Goal: Transaction & Acquisition: Subscribe to service/newsletter

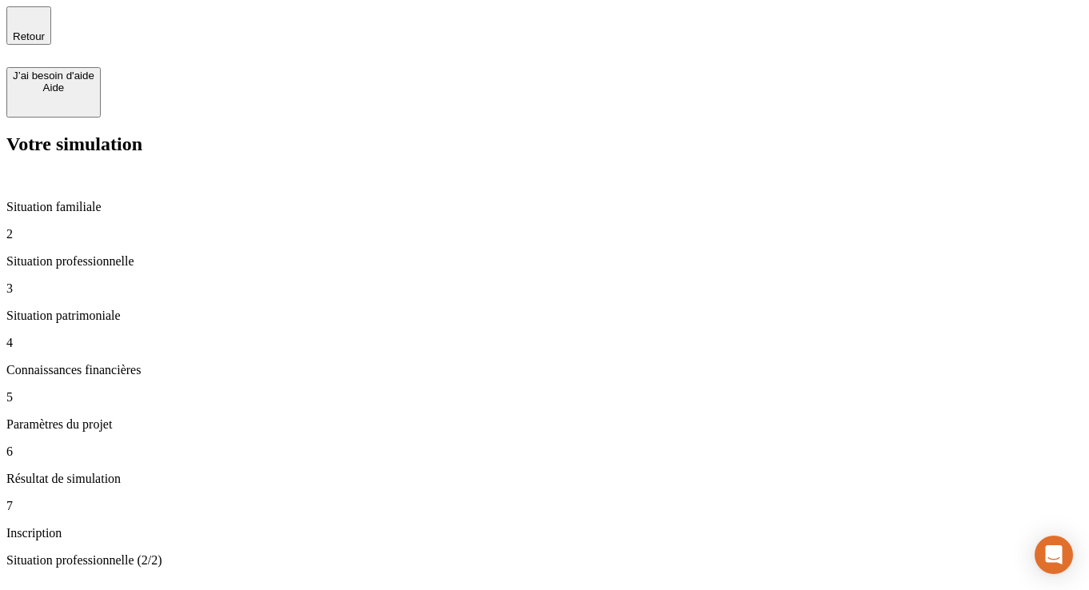
type input "100 000"
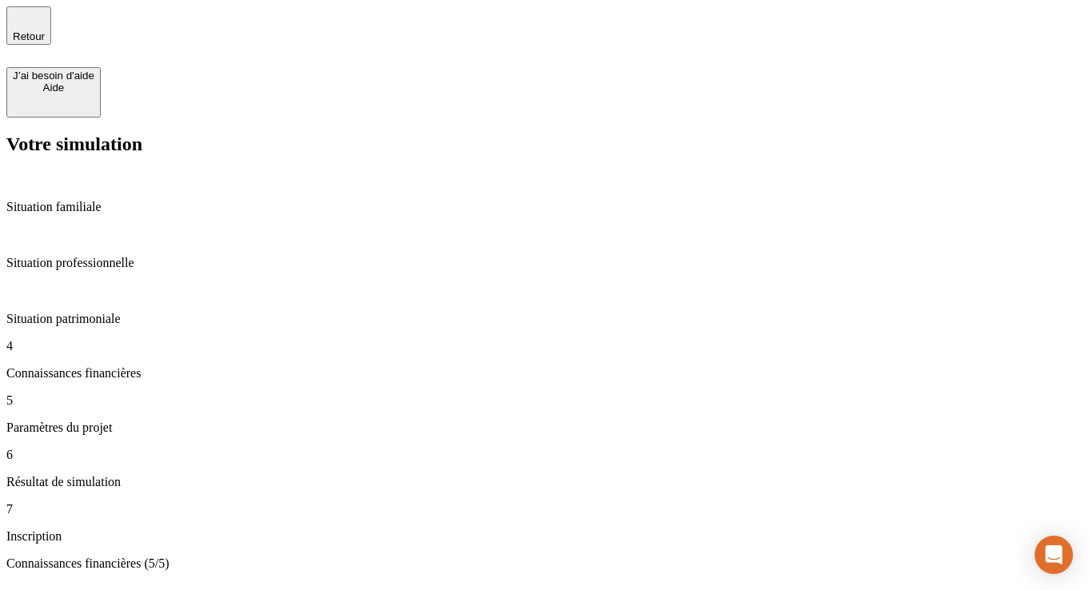
scroll to position [88, 0]
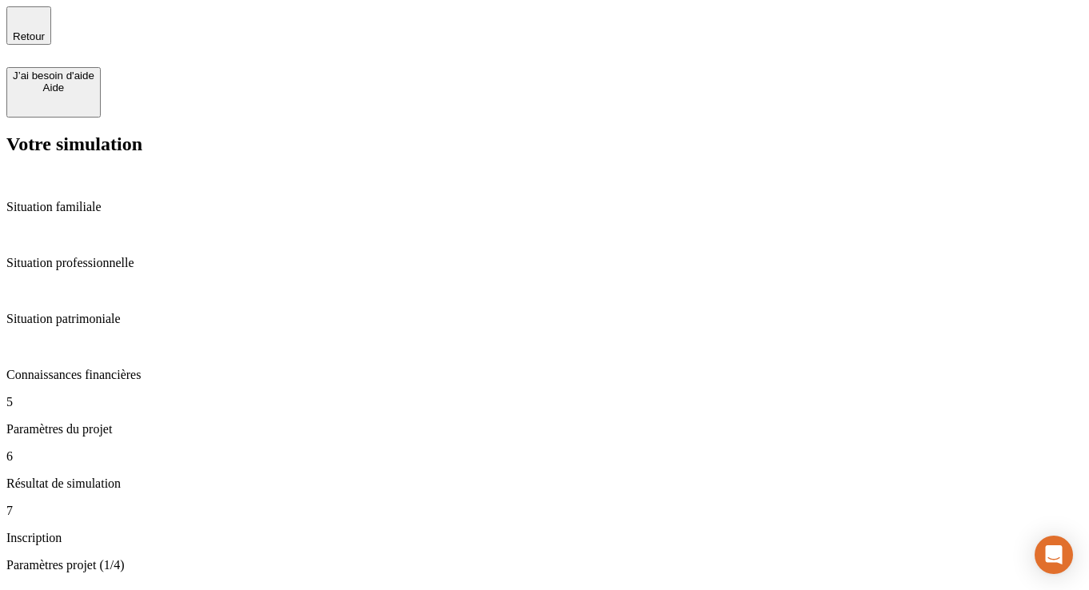
type input "45"
type input "67"
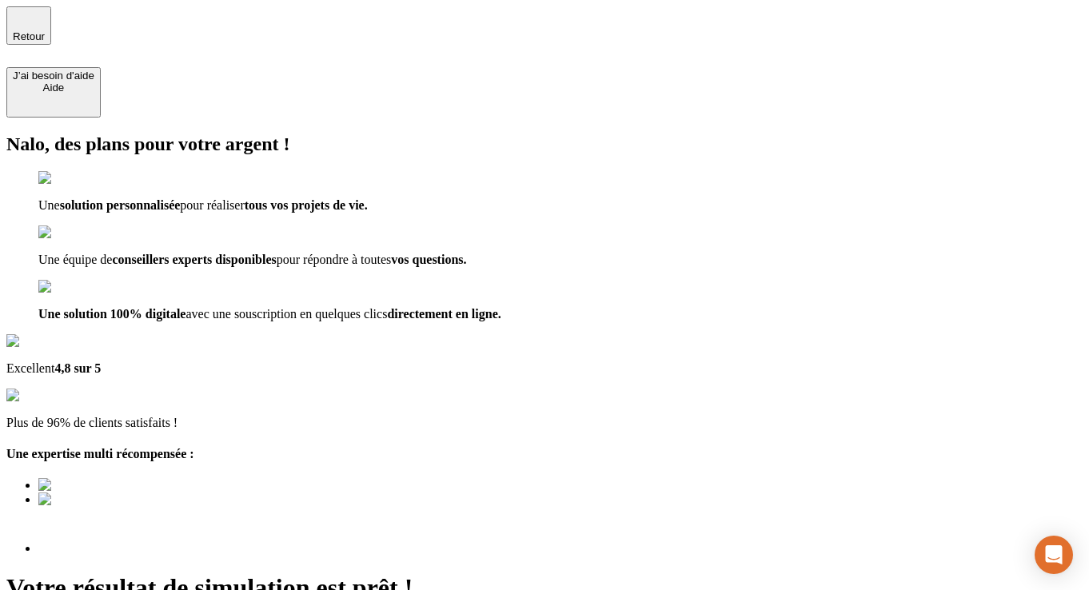
type input "test56@nalo.fr"
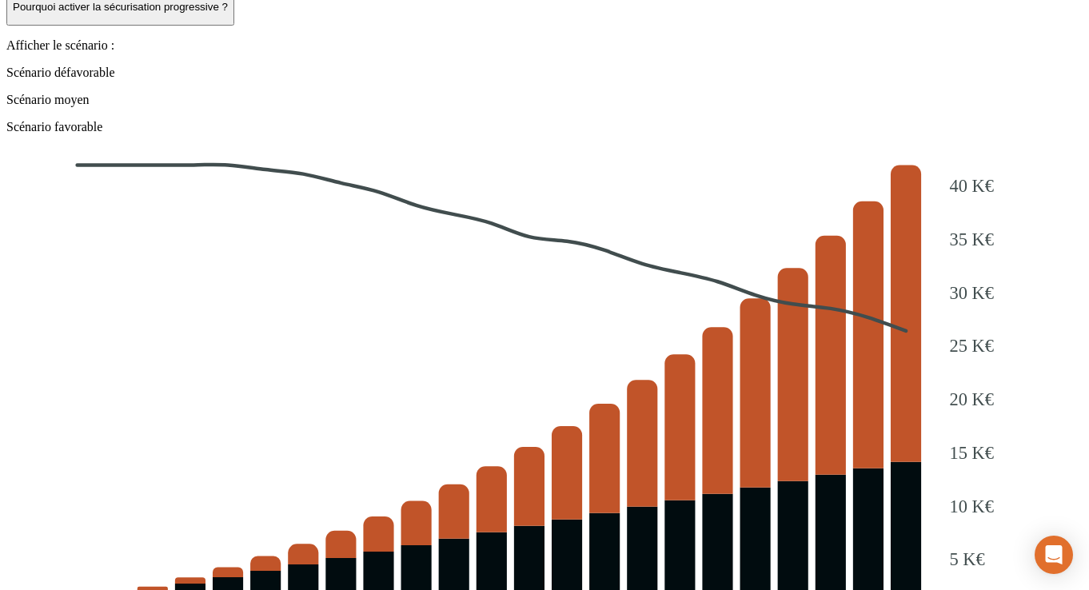
scroll to position [1839, 0]
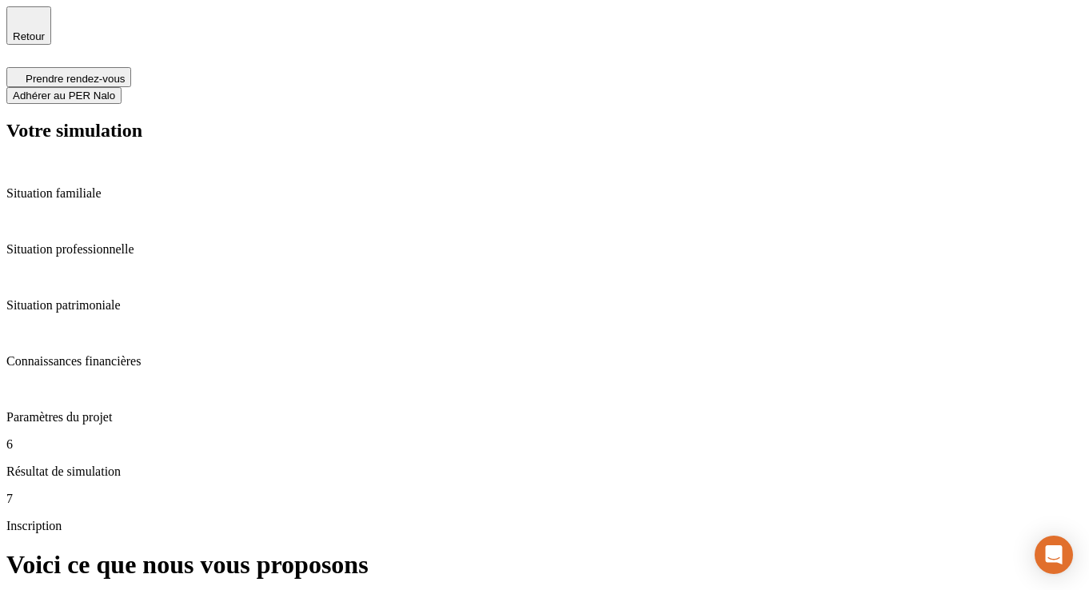
click at [115, 90] on span "Adhérer au PER Nalo" at bounding box center [64, 96] width 102 height 12
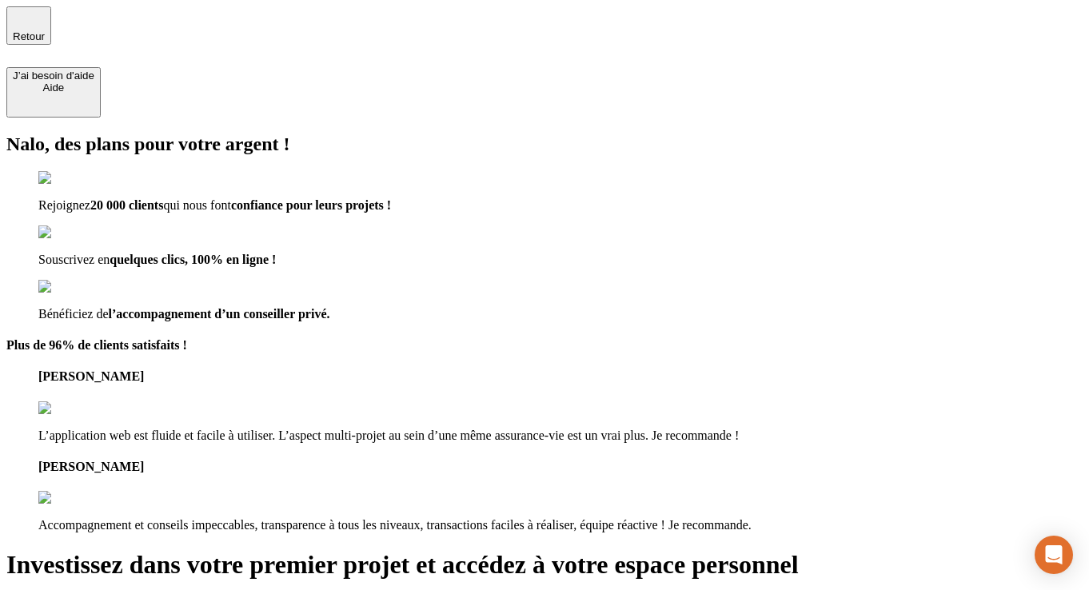
drag, startPoint x: 643, startPoint y: 193, endPoint x: 632, endPoint y: 193, distance: 10.4
type input "[EMAIL_ADDRESS][DOMAIN_NAME]"
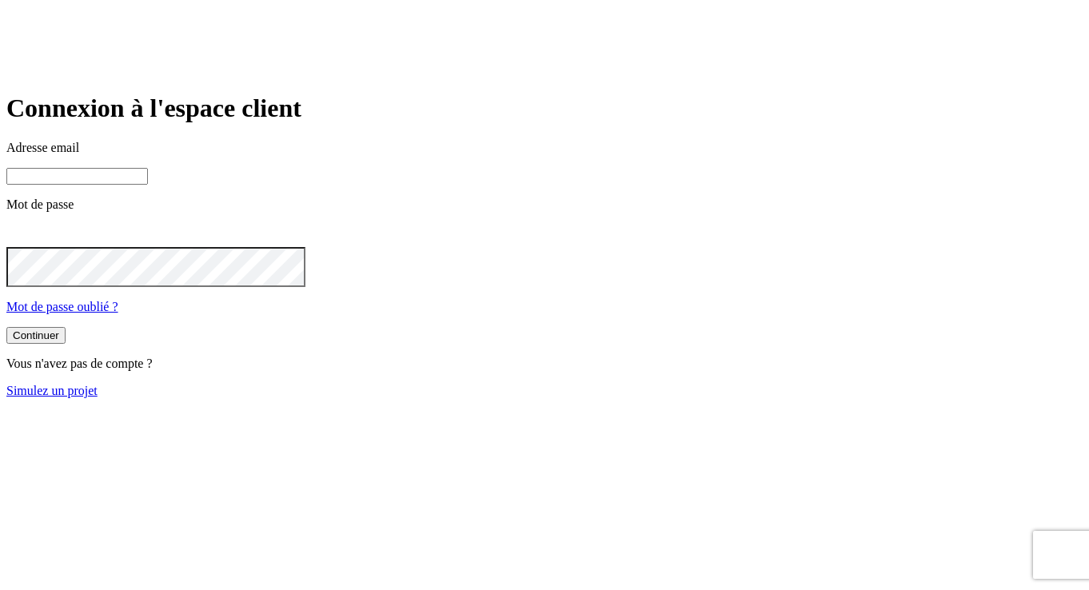
click at [148, 185] on input at bounding box center [76, 176] width 141 height 17
type input "n"
type input "[EMAIL_ADDRESS][DOMAIN_NAME]"
click at [26, 244] on icon at bounding box center [15, 234] width 19 height 19
click at [59, 341] on div "Continuer" at bounding box center [36, 335] width 46 height 12
